Goal: Information Seeking & Learning: Learn about a topic

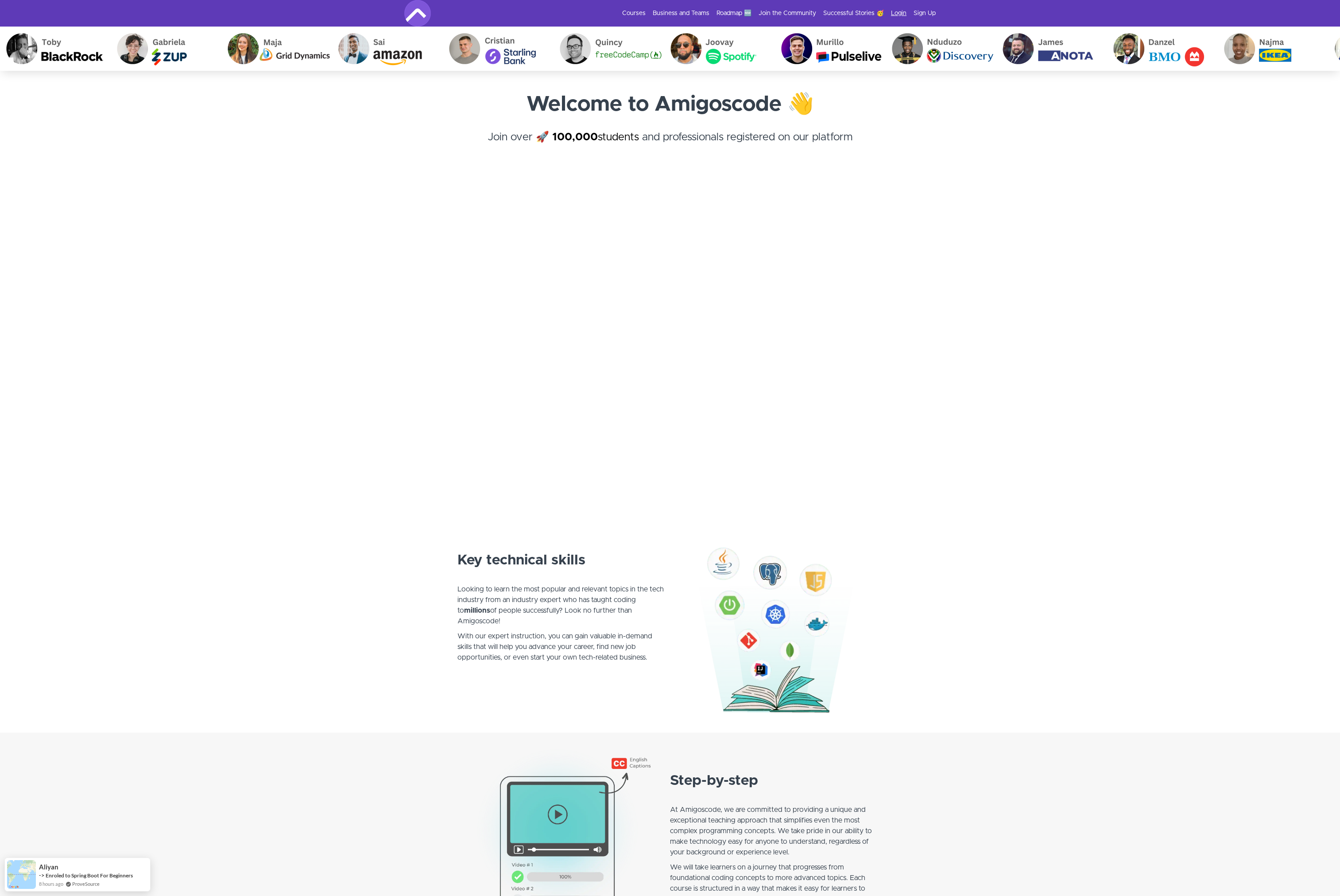
click at [900, 15] on link "Login" at bounding box center [898, 13] width 15 height 9
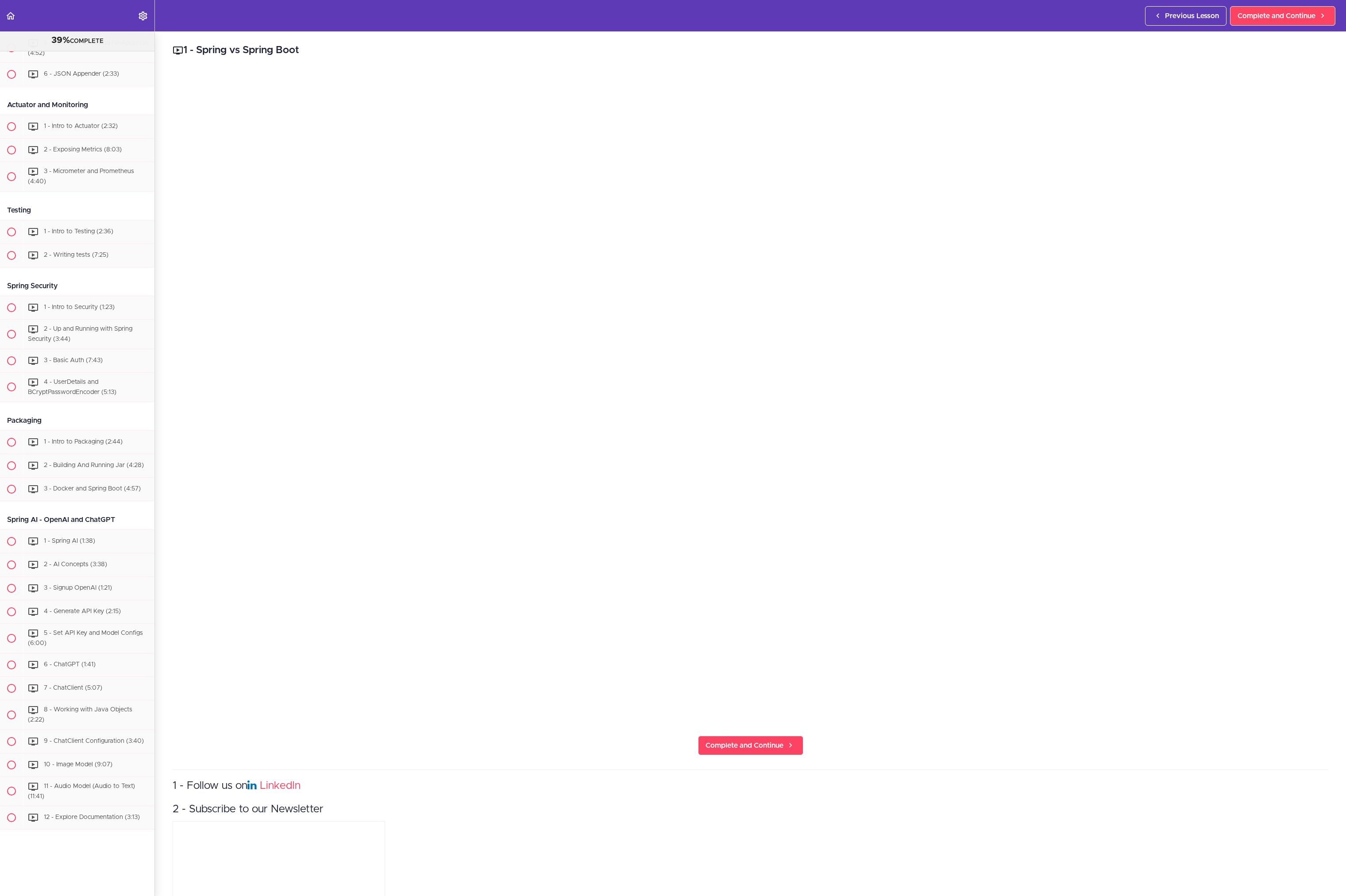
scroll to position [3690, 0]
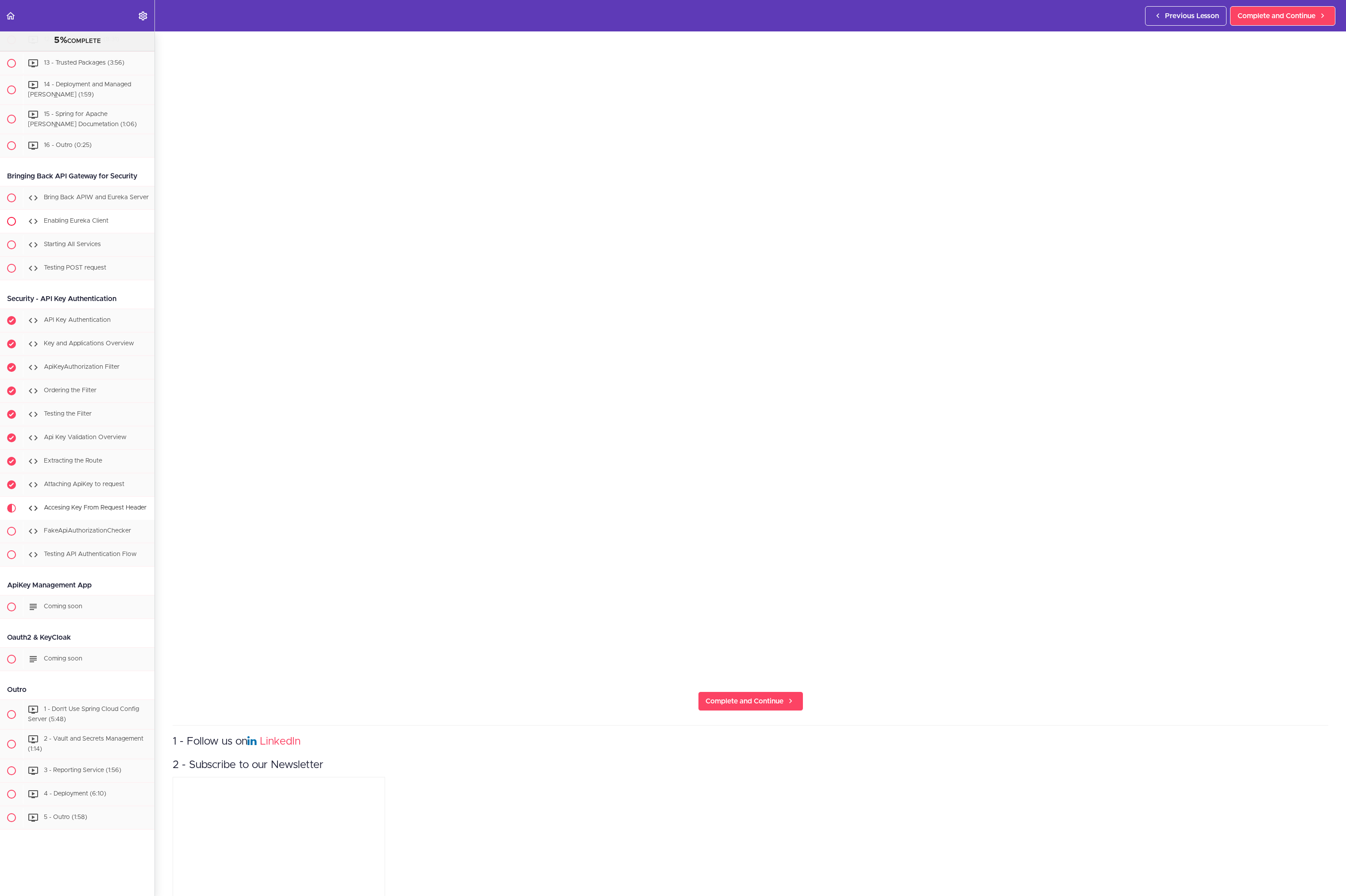
scroll to position [81, 0]
